Goal: Communication & Community: Answer question/provide support

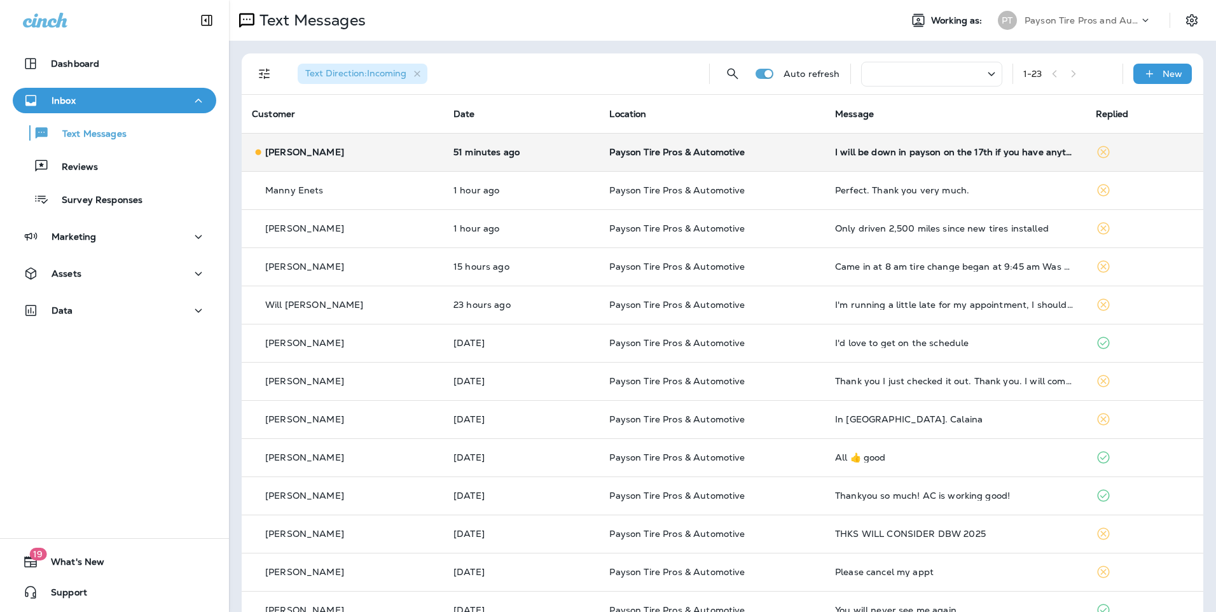
click at [404, 153] on div "[PERSON_NAME]" at bounding box center [342, 152] width 181 height 13
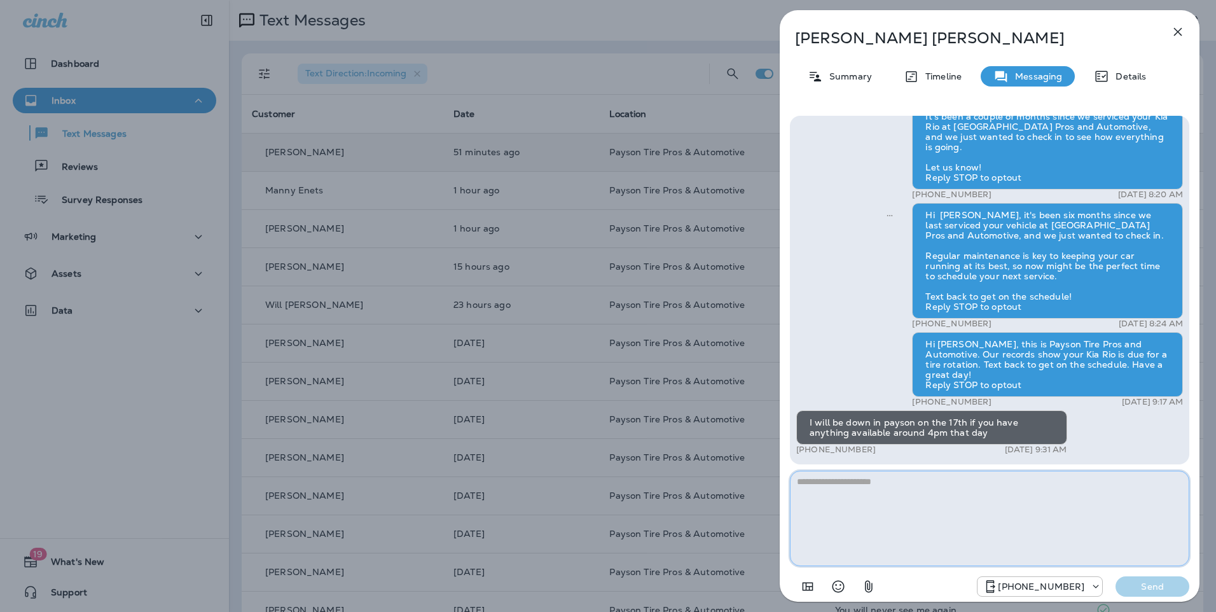
click at [835, 488] on textarea at bounding box center [989, 518] width 399 height 95
type textarea "**********"
click at [1153, 586] on p "Send" at bounding box center [1152, 586] width 53 height 11
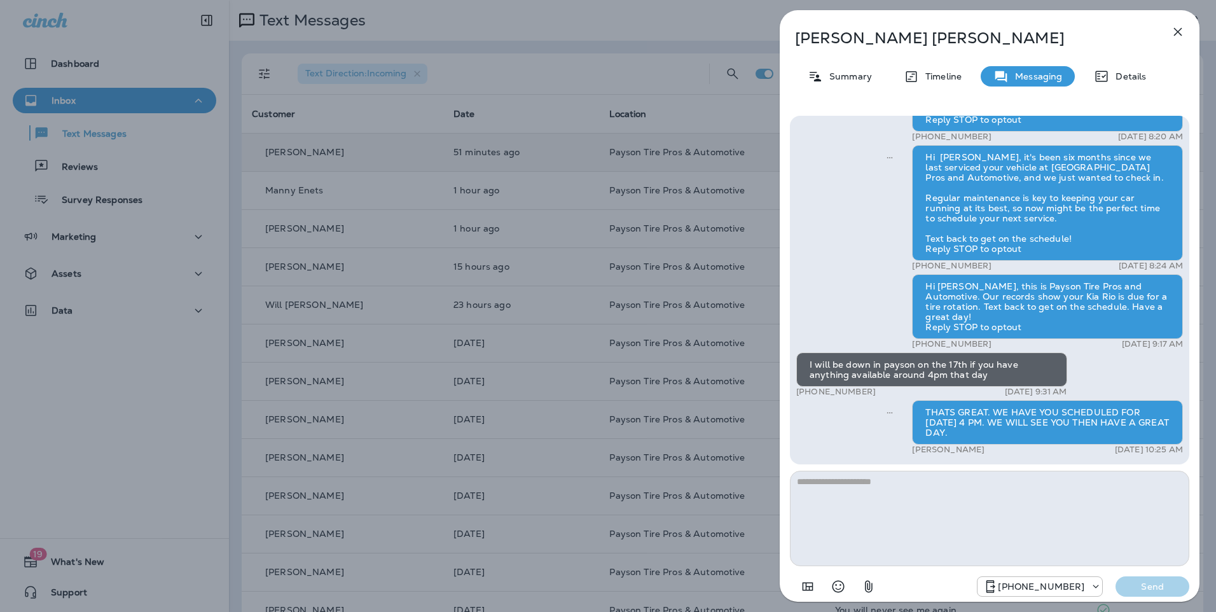
click at [368, 111] on div "[PERSON_NAME] Summary Timeline Messaging Details Hello [PERSON_NAME], Hope all …" at bounding box center [608, 306] width 1216 height 612
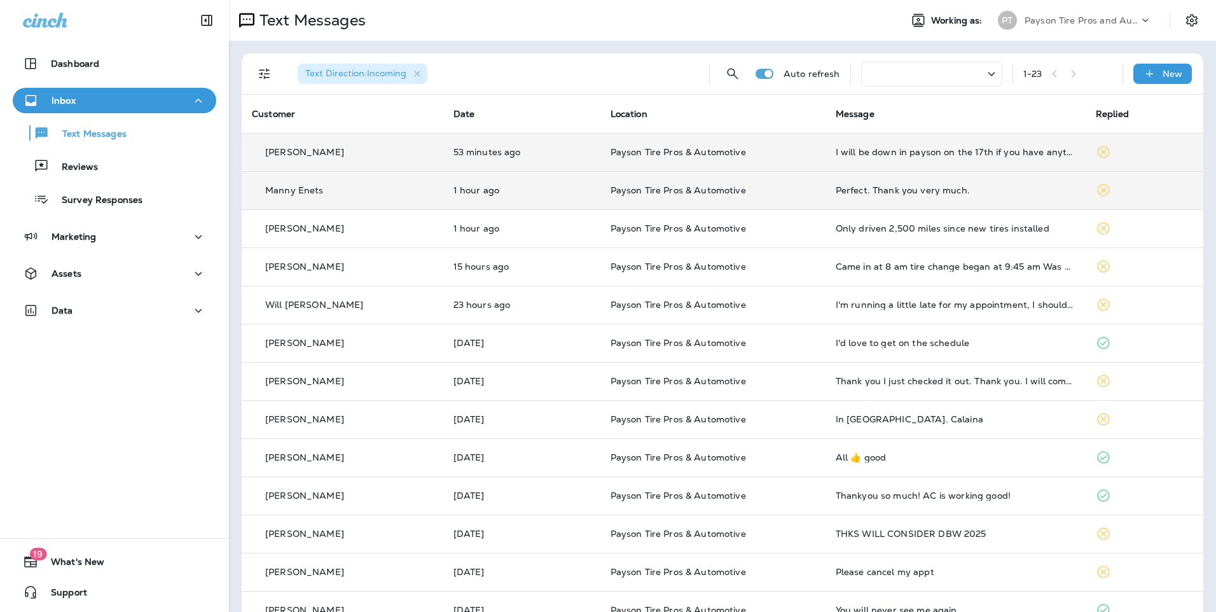
click at [383, 202] on td "Manny Enets" at bounding box center [343, 190] width 202 height 38
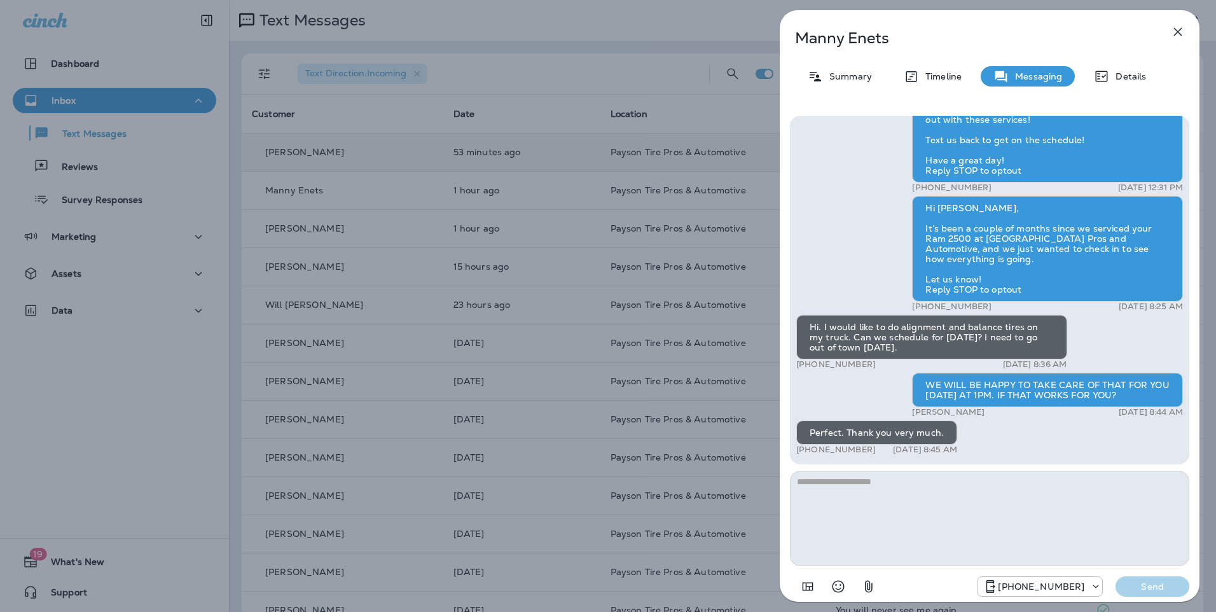
click at [362, 151] on div "Manny Enets Summary Timeline Messaging Details Hello [PERSON_NAME], Hope all is…" at bounding box center [608, 306] width 1216 height 612
